Goal: Task Accomplishment & Management: Use online tool/utility

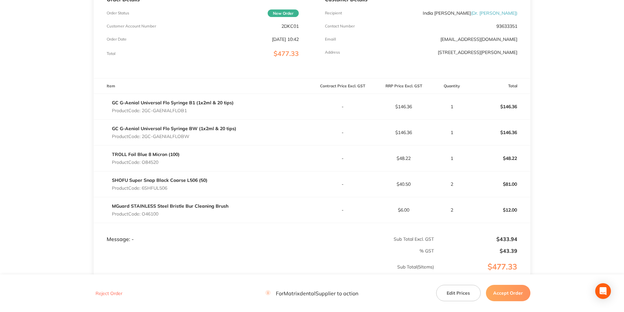
scroll to position [131, 0]
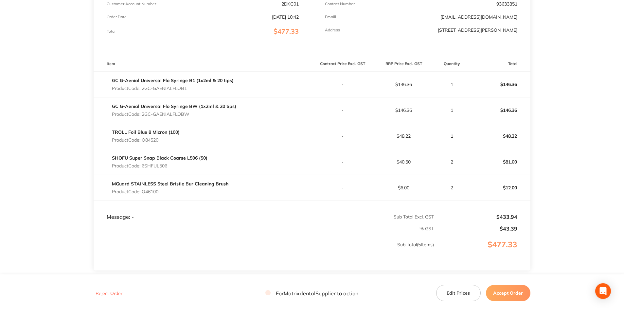
click at [503, 294] on button "Accept Order" at bounding box center [508, 293] width 44 height 16
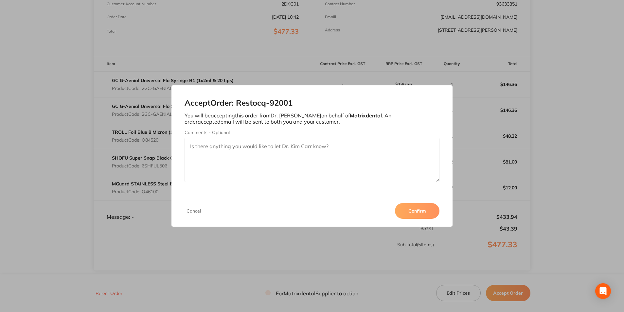
click at [297, 153] on textarea "Comments - Optional" at bounding box center [311, 160] width 254 height 44
type textarea "Thank you"
click at [411, 211] on button "Confirm" at bounding box center [417, 211] width 44 height 16
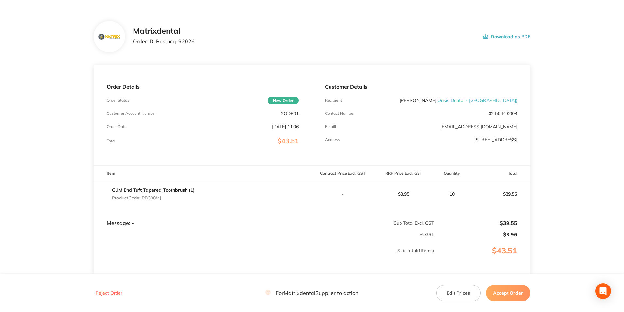
scroll to position [33, 0]
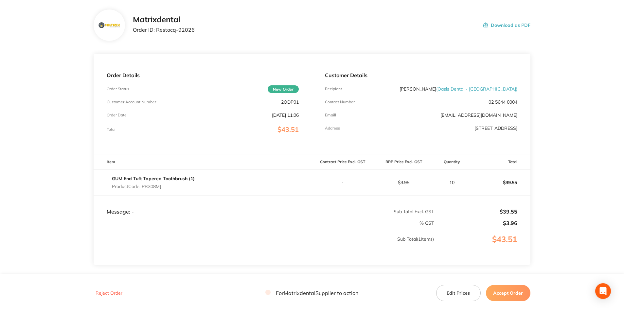
click at [505, 292] on button "Accept Order" at bounding box center [508, 293] width 44 height 16
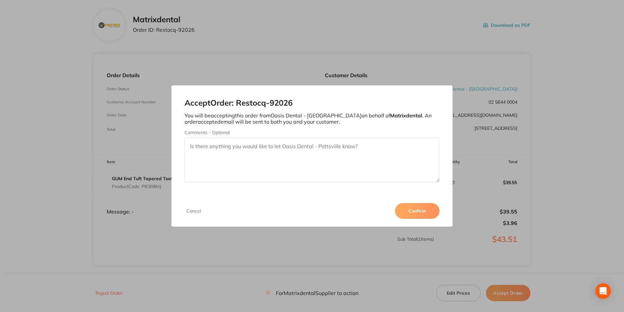
click at [230, 152] on textarea "Comments - Optional" at bounding box center [311, 160] width 254 height 44
type textarea "Thank you"
click at [418, 211] on button "Confirm" at bounding box center [417, 211] width 44 height 16
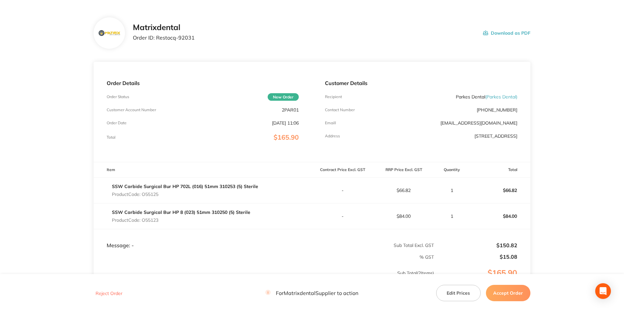
scroll to position [65, 0]
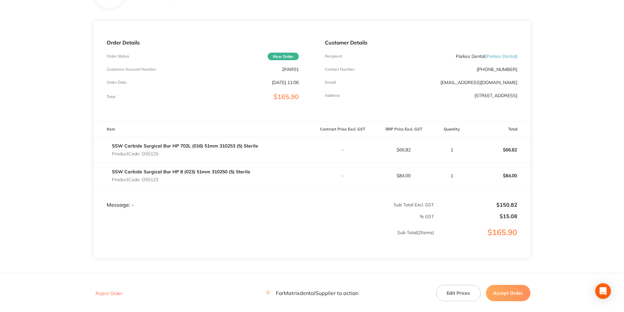
click at [506, 292] on button "Accept Order" at bounding box center [508, 293] width 44 height 16
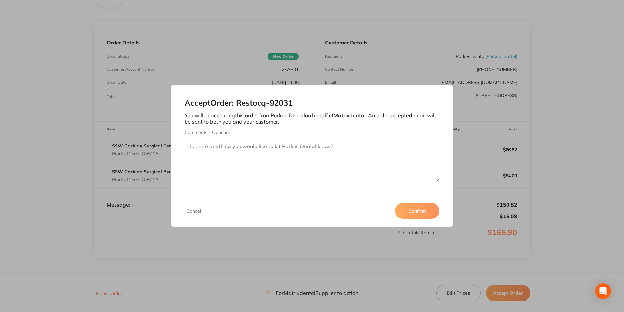
click at [206, 150] on textarea "Comments - Optional" at bounding box center [311, 160] width 254 height 44
type textarea "Thank you"
click at [400, 206] on button "Confirm" at bounding box center [417, 211] width 44 height 16
